Goal: Task Accomplishment & Management: Manage account settings

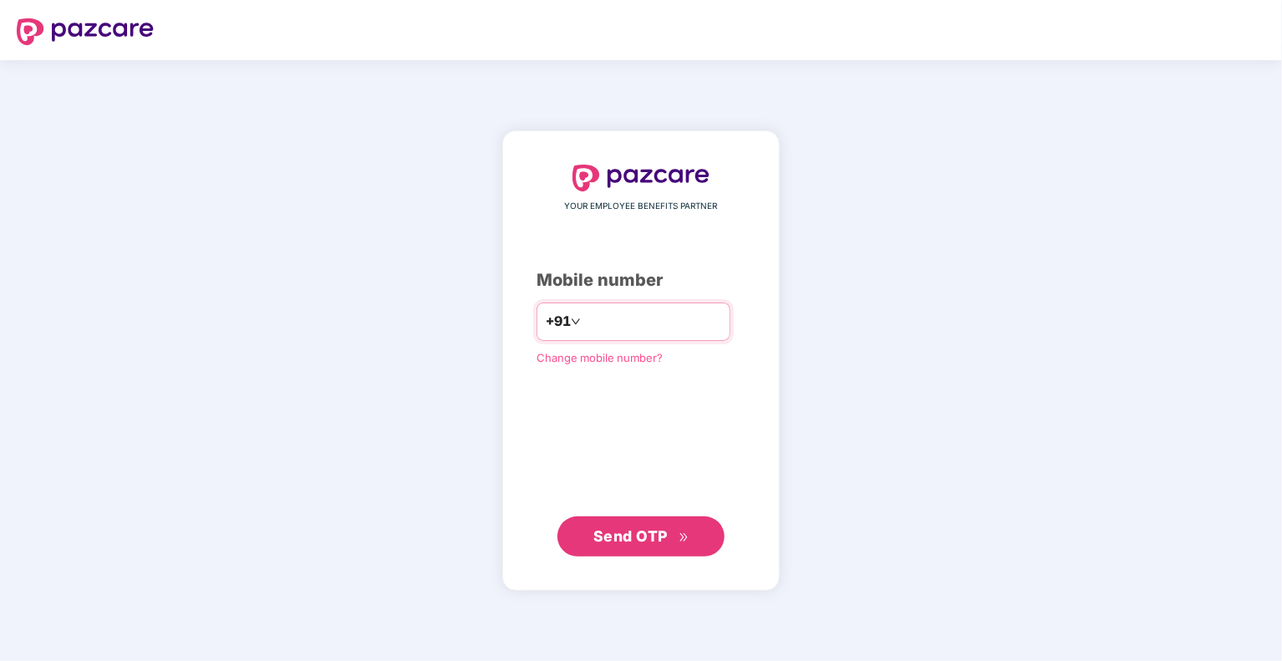
click at [622, 323] on input "number" at bounding box center [652, 321] width 137 height 27
type input "**********"
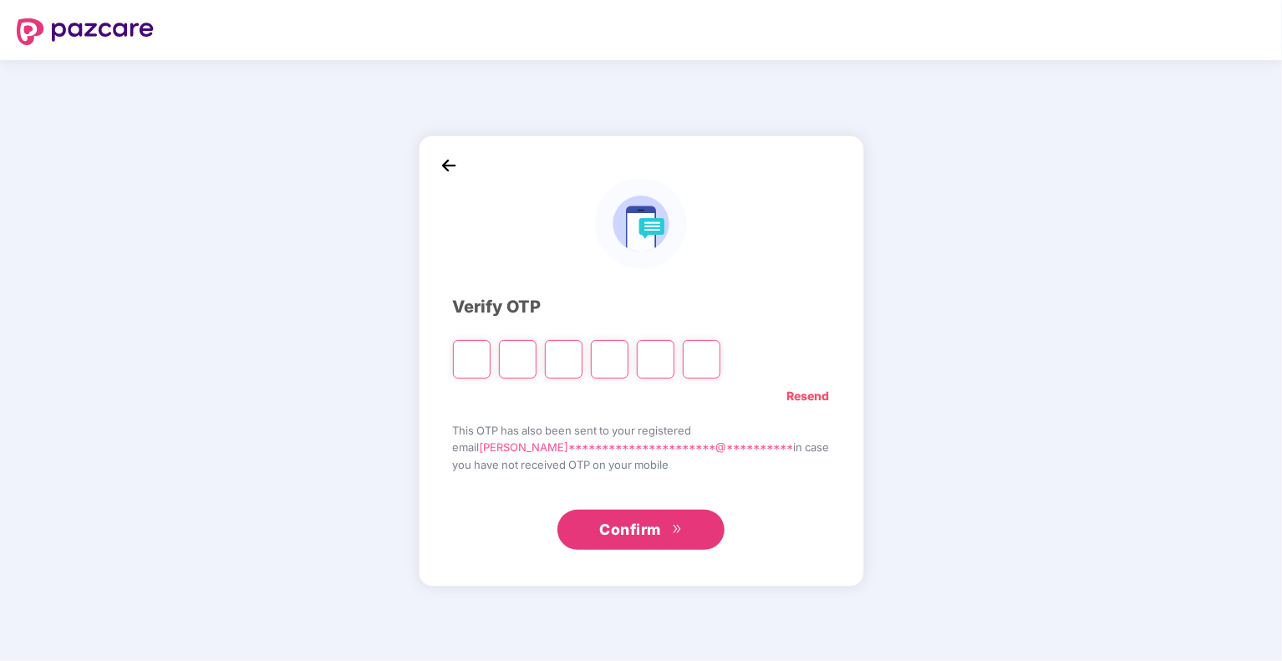
type input "*"
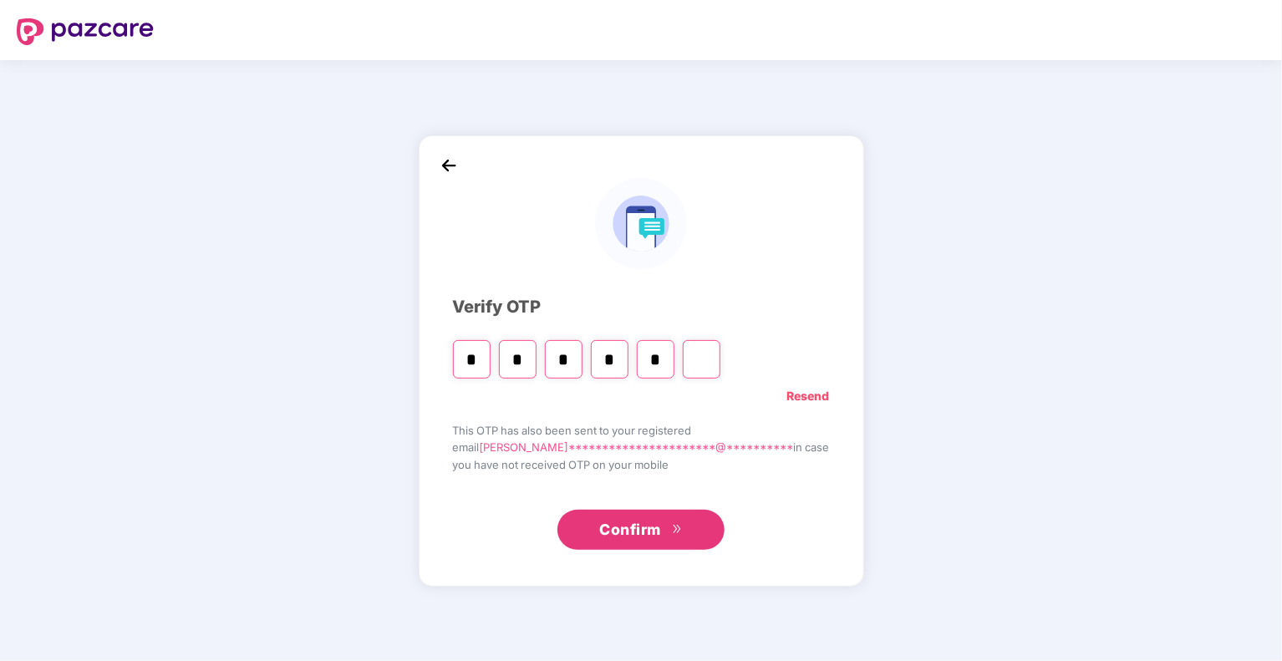
type input "*"
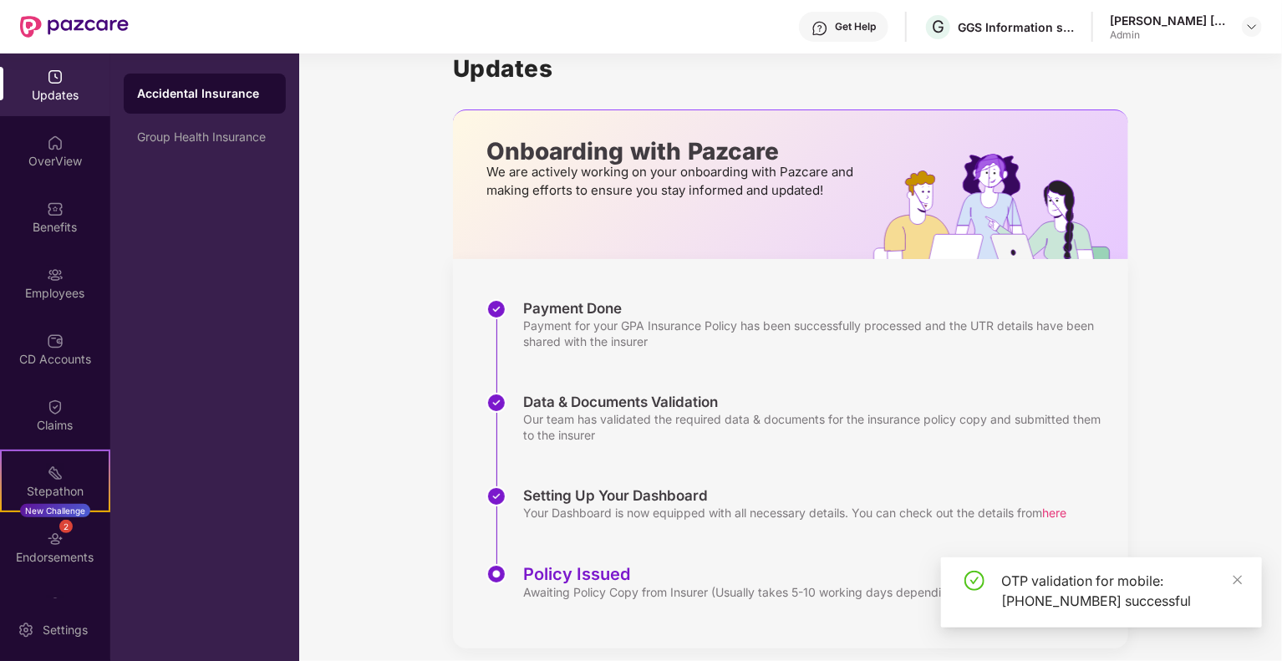
scroll to position [40, 0]
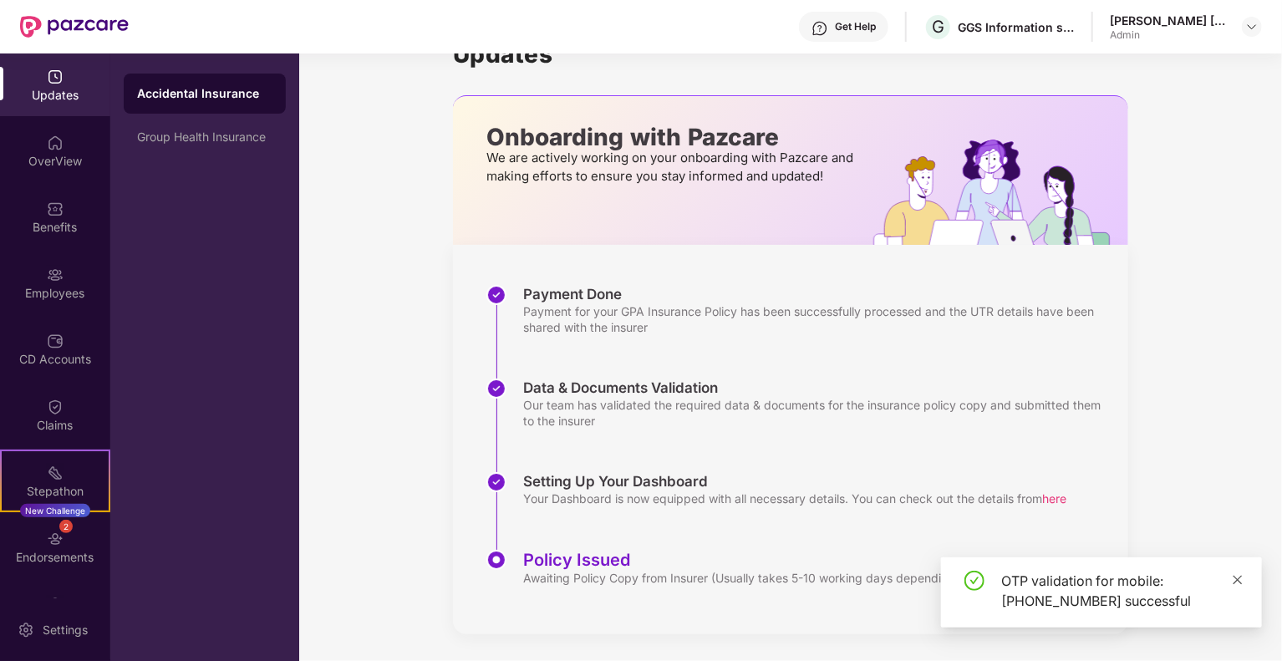
click at [1234, 584] on icon "close" at bounding box center [1238, 580] width 12 height 12
click at [1058, 497] on span "here" at bounding box center [1054, 498] width 24 height 14
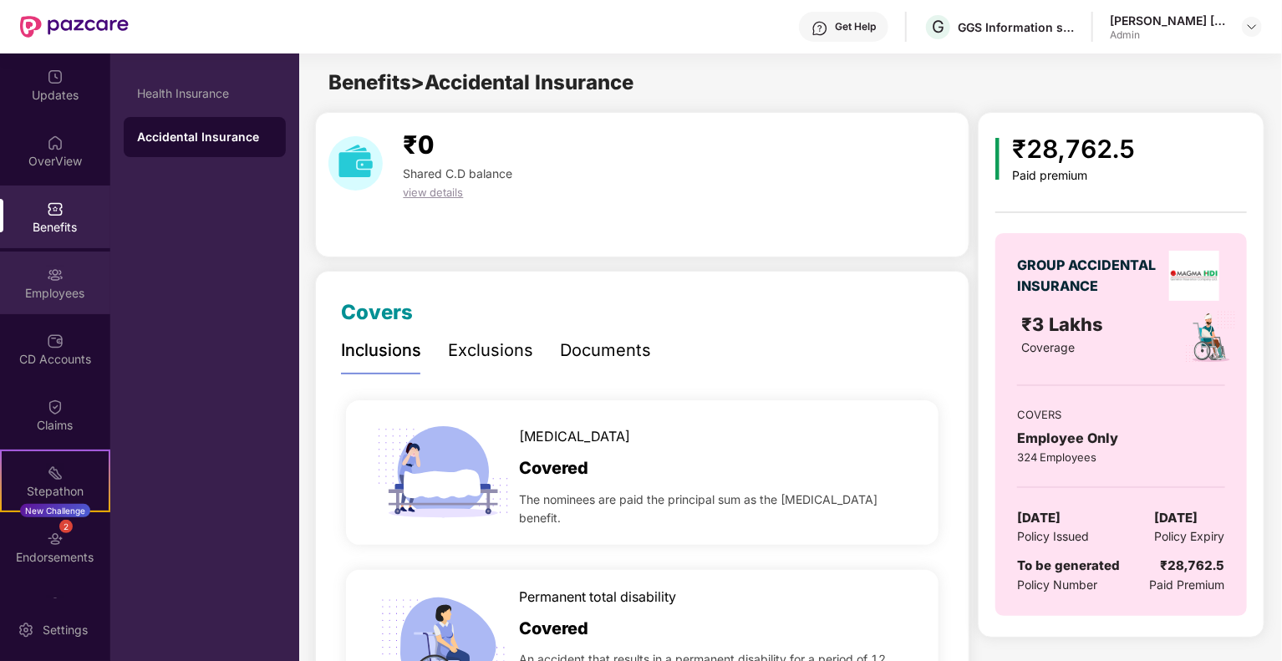
click at [55, 267] on img at bounding box center [55, 275] width 17 height 17
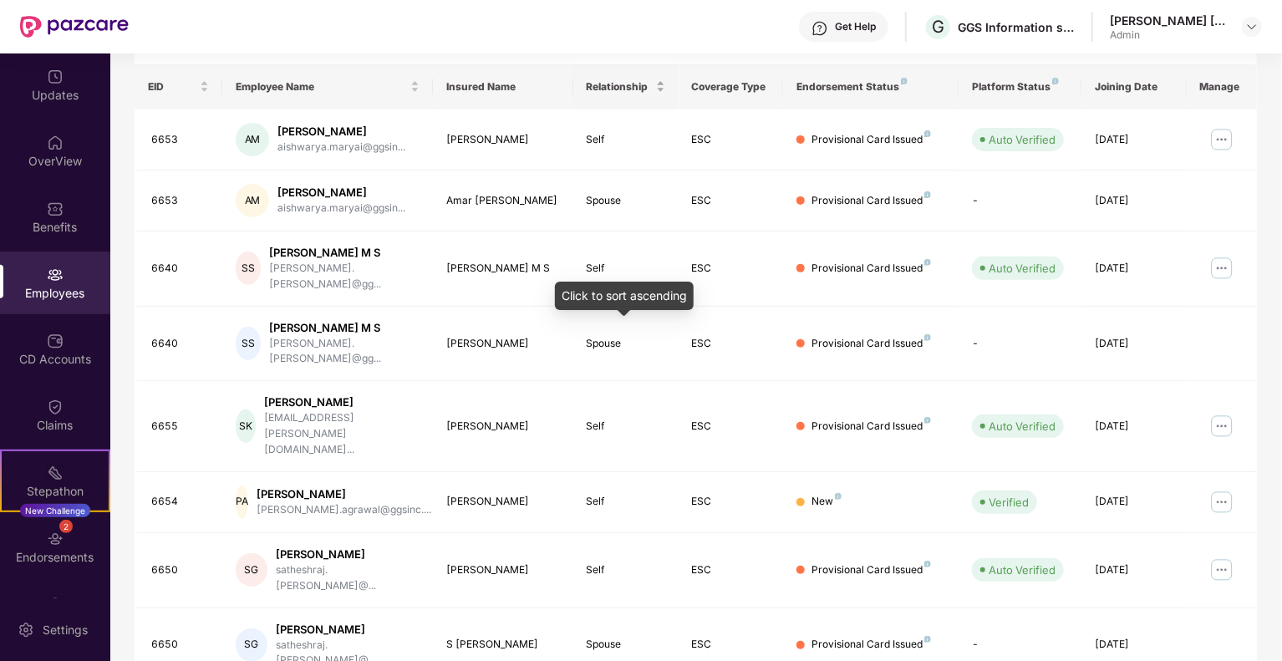
scroll to position [251, 0]
